Goal: Task Accomplishment & Management: Manage account settings

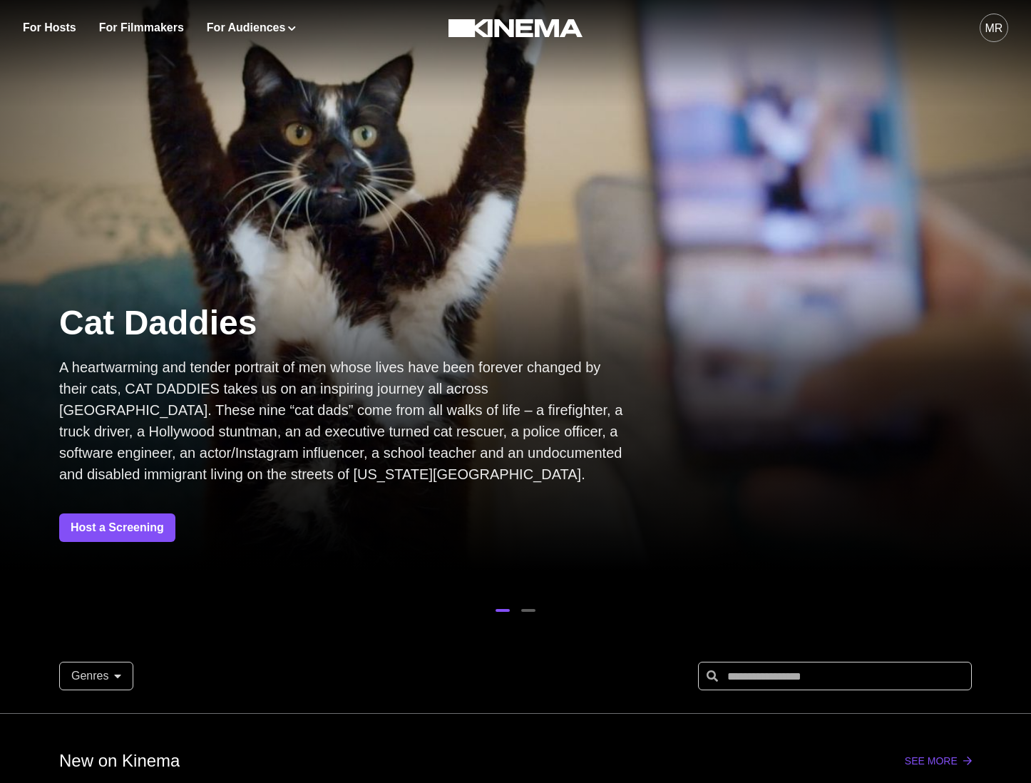
click at [996, 26] on div "MR" at bounding box center [995, 28] width 18 height 17
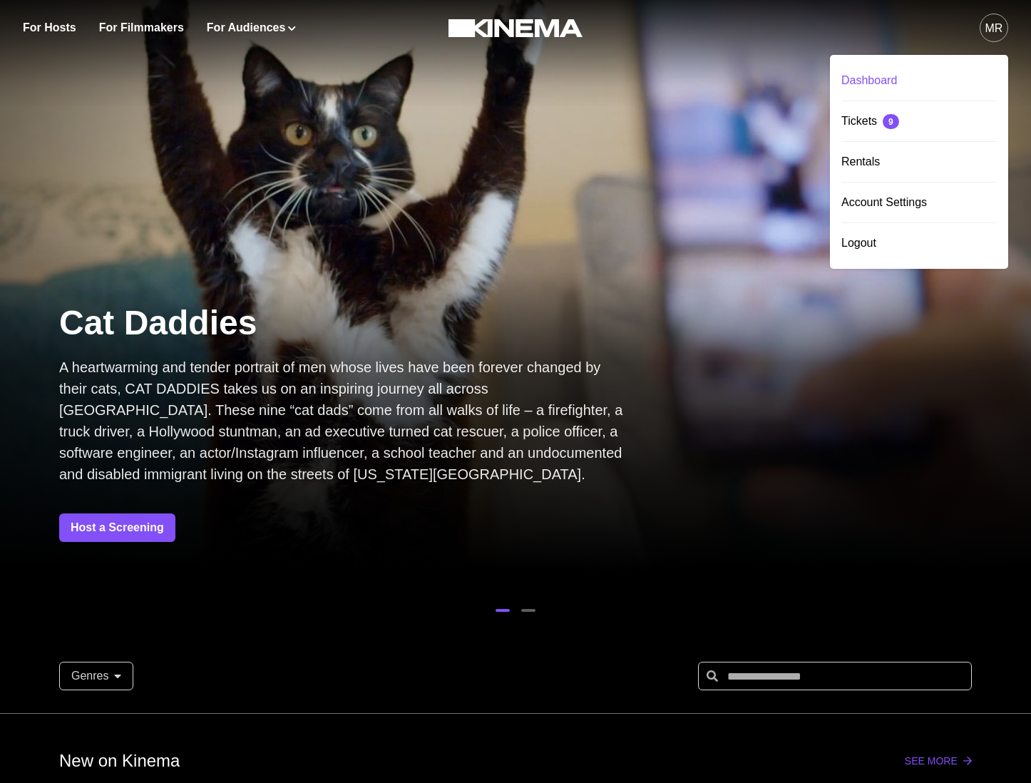
click at [908, 75] on div "Dashboard" at bounding box center [918, 81] width 155 height 40
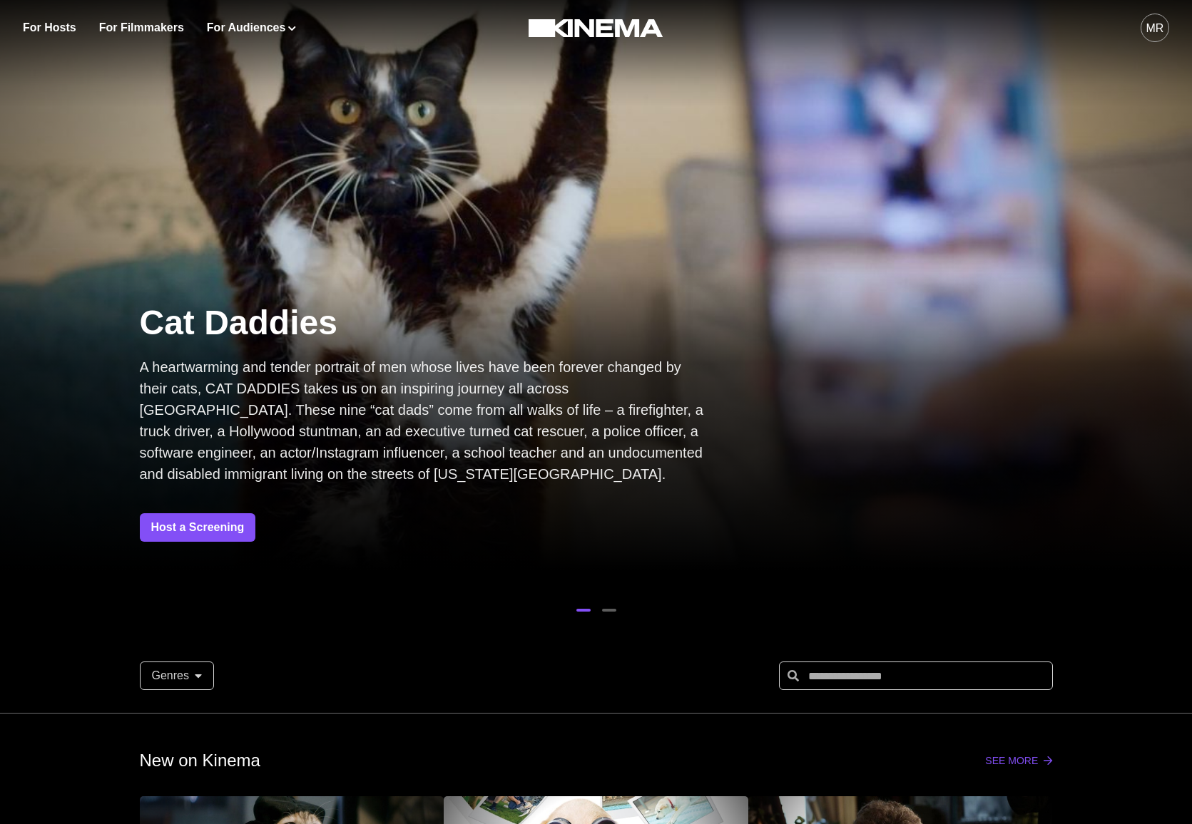
click at [1030, 34] on div "MR" at bounding box center [939, 28] width 459 height 56
click at [1030, 36] on div "For Hosts For Filmmakers For Audiences Events Watch Now MR" at bounding box center [596, 28] width 1192 height 56
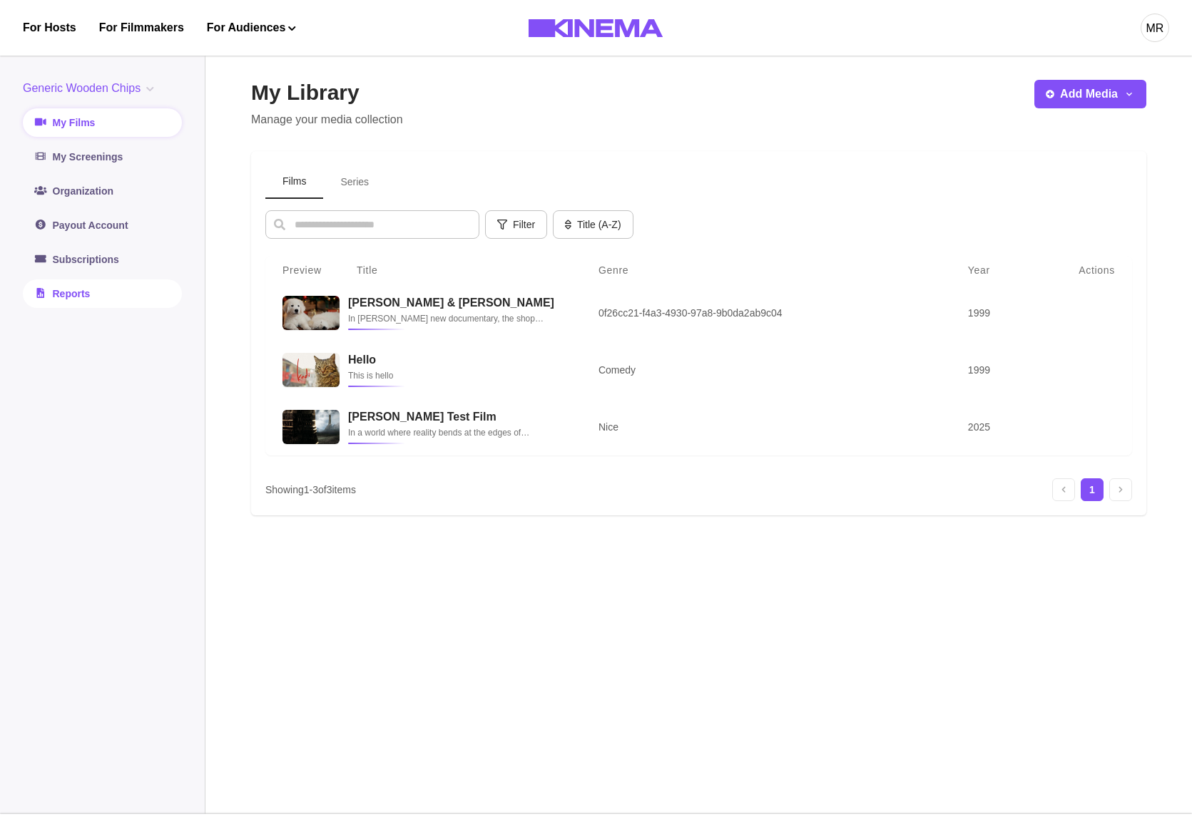
click at [86, 303] on link "Reports" at bounding box center [102, 294] width 159 height 29
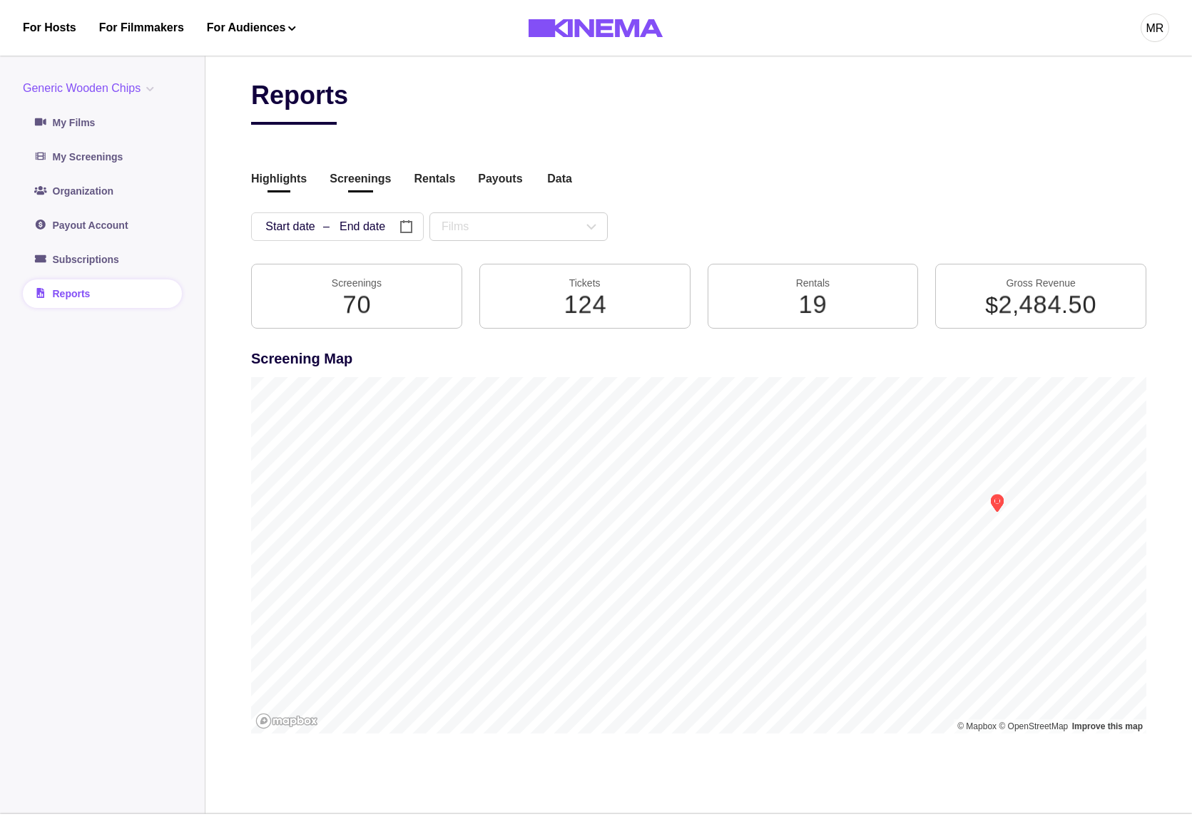
click at [370, 179] on button "Screenings" at bounding box center [359, 179] width 61 height 19
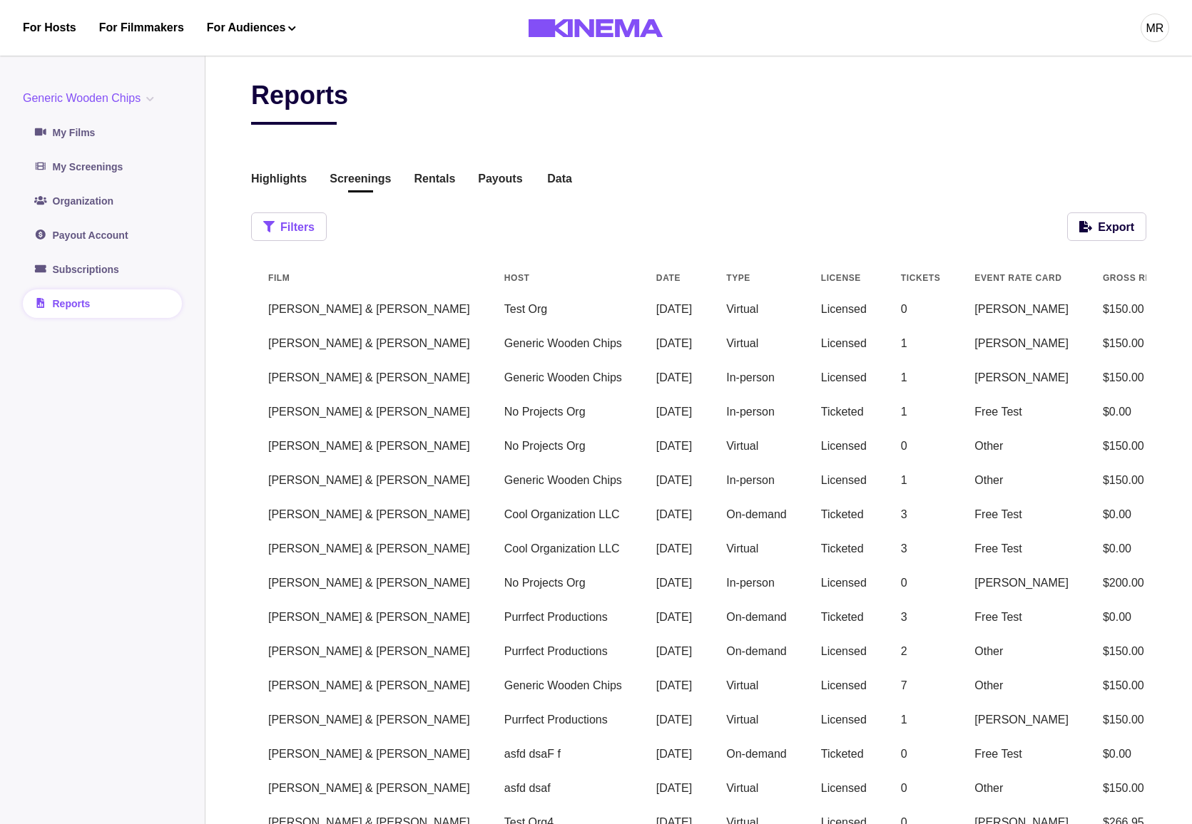
click at [286, 227] on button "Filters" at bounding box center [289, 227] width 76 height 29
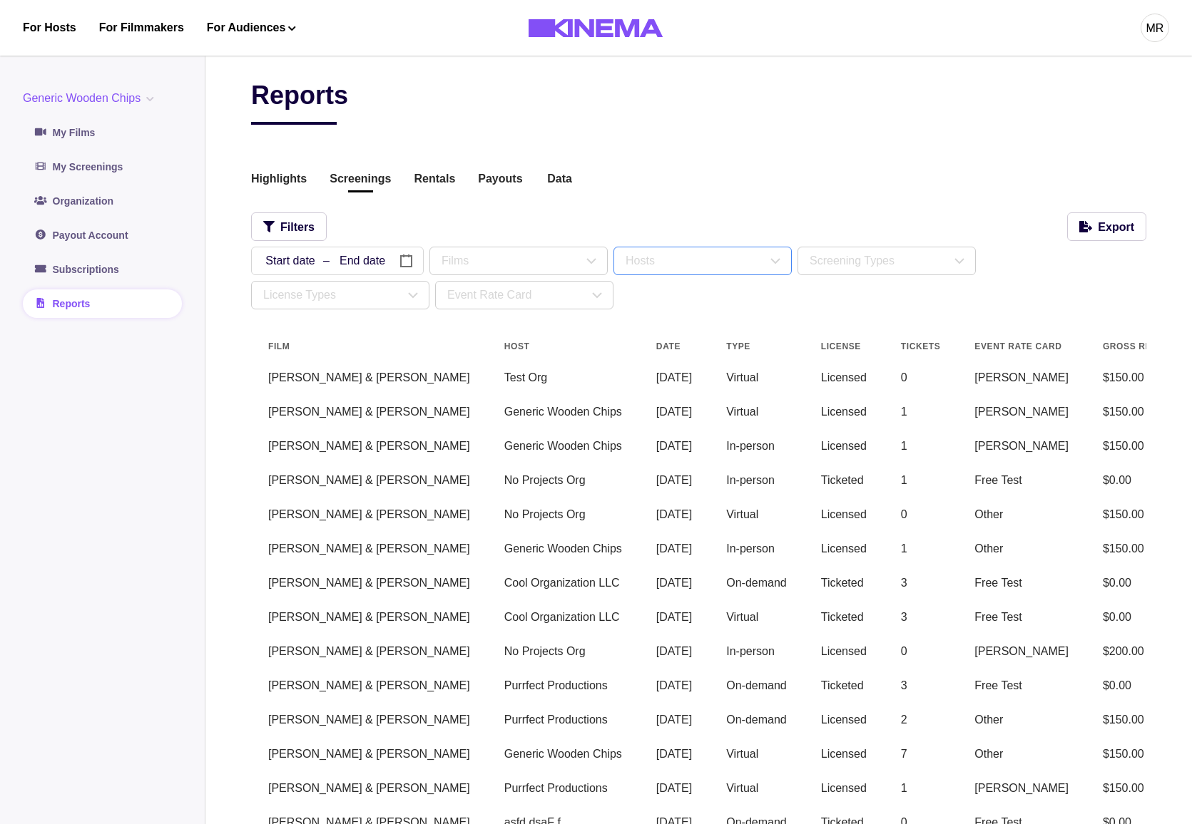
click at [658, 264] on div "Hosts" at bounding box center [695, 260] width 141 height 17
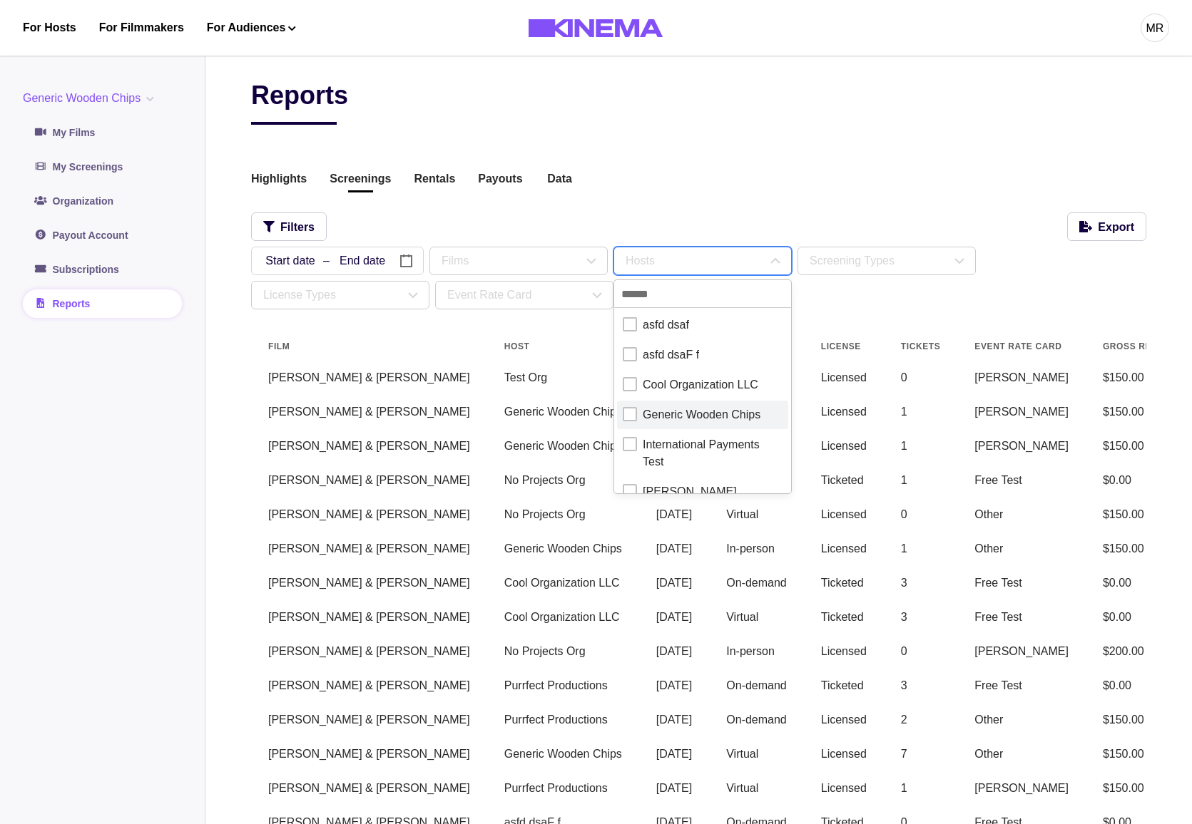
click at [694, 420] on div "Generic Wooden Chips" at bounding box center [702, 414] width 118 height 17
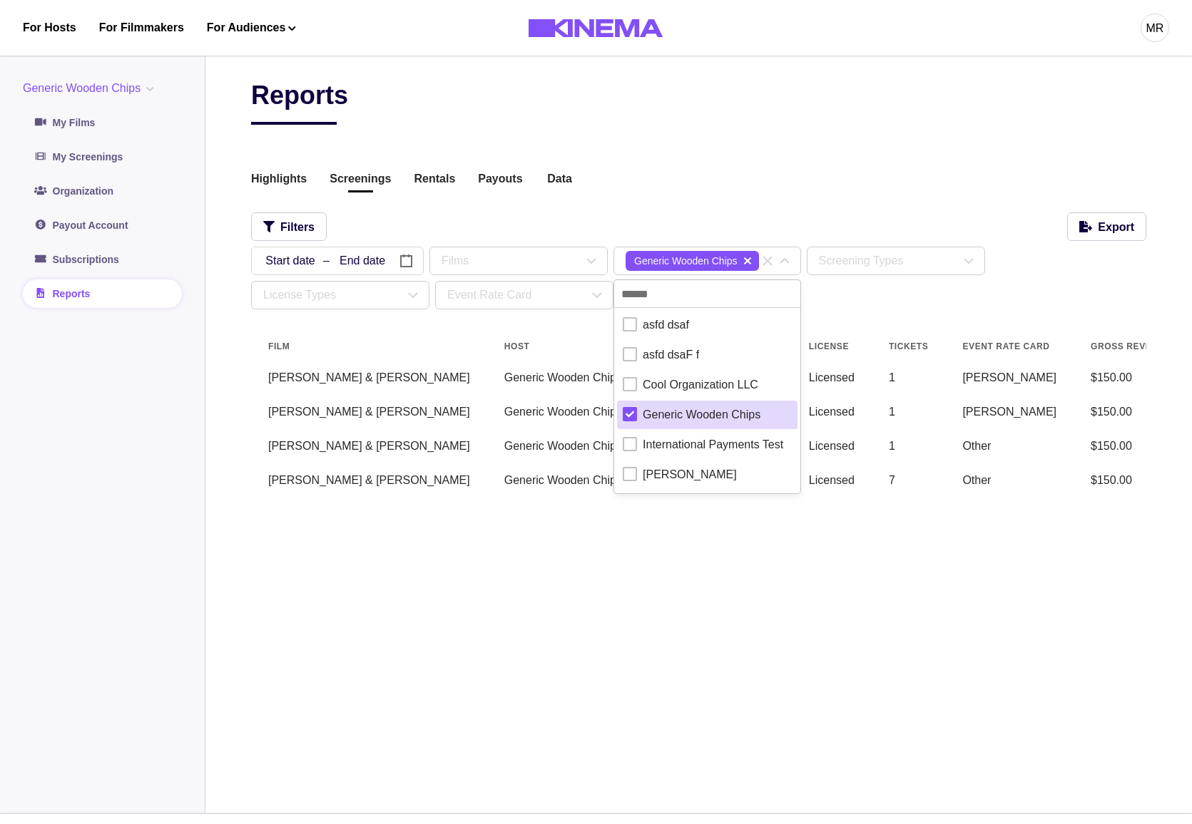
click at [600, 580] on div "Reports Highlights Screenings Rentals Payouts Data Beta Contact us for audience…" at bounding box center [698, 430] width 895 height 700
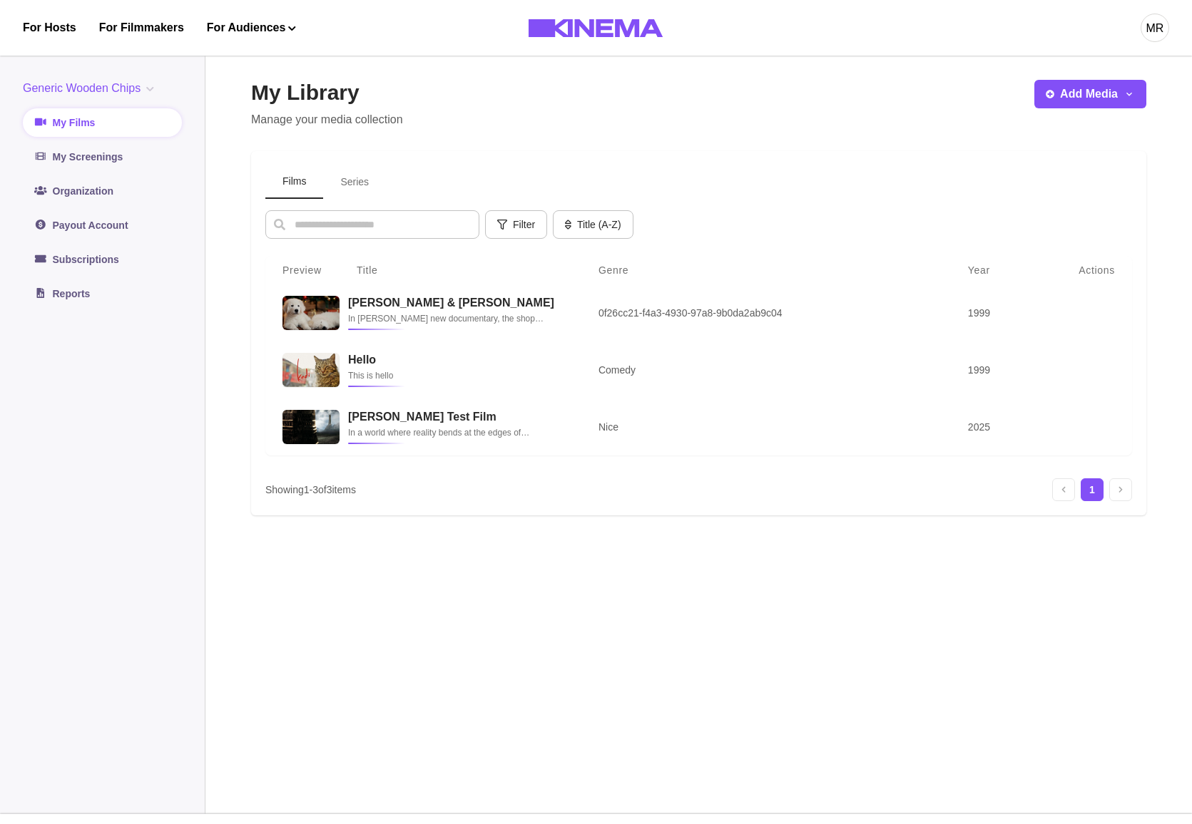
click at [981, 589] on div "My Library Manage your media collection Add Media Add Film Add Series Films Ser…" at bounding box center [698, 430] width 895 height 700
